Goal: Find contact information: Find contact information

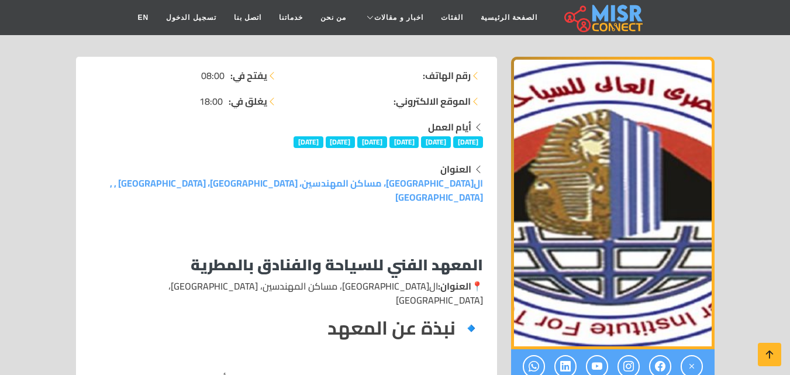
scroll to position [292, 0]
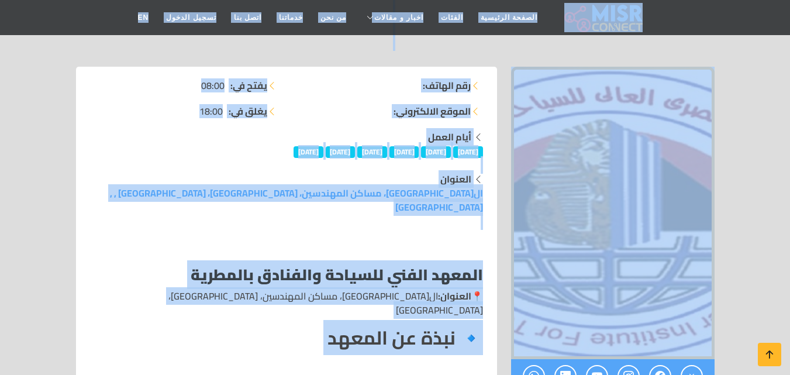
click at [342, 95] on ul "رقم الهاتف: الموقع الالكتروني:" at bounding box center [389, 98] width 190 height 40
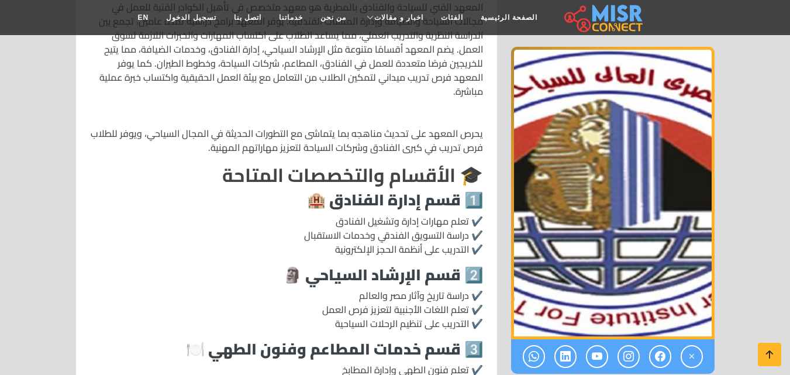
scroll to position [585, 0]
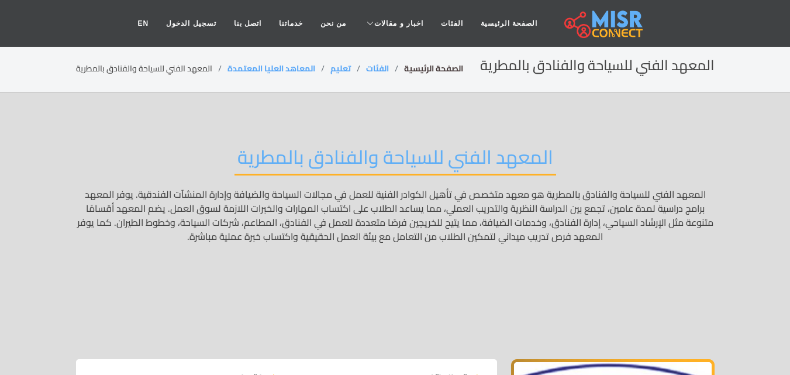
click at [415, 67] on link "الصفحة الرئيسية" at bounding box center [433, 68] width 59 height 15
